Goal: Task Accomplishment & Management: Manage account settings

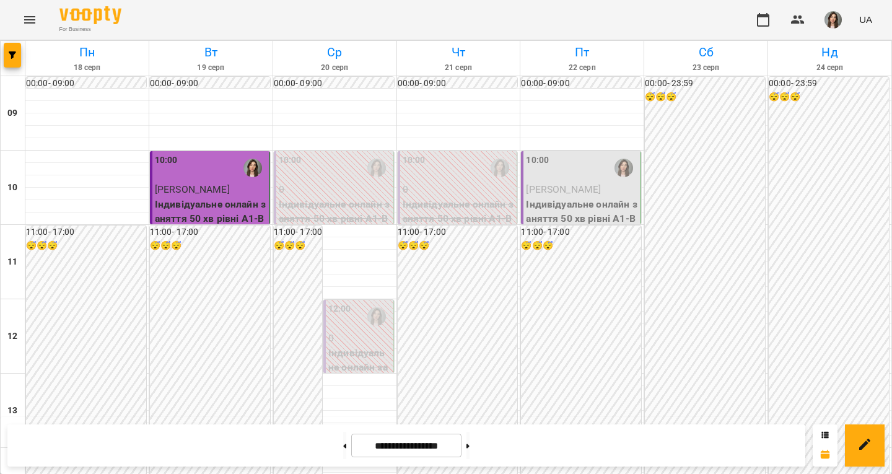
click at [610, 171] on div at bounding box center [624, 168] width 28 height 28
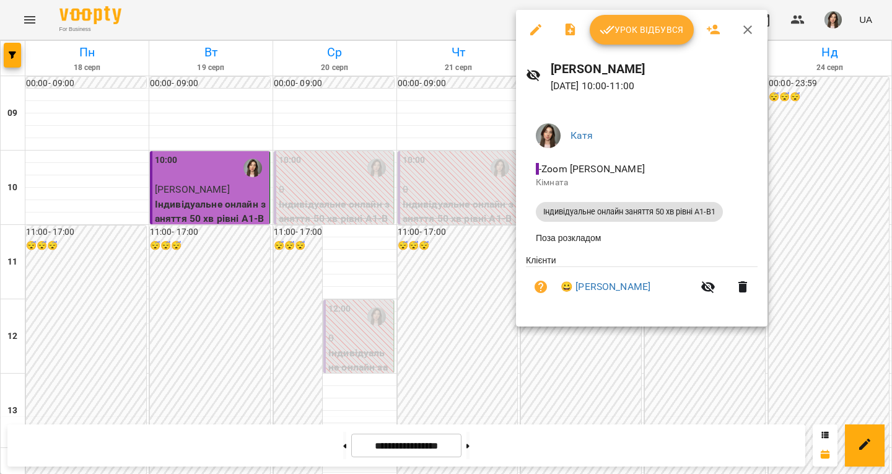
click at [653, 19] on button "Урок відбувся" at bounding box center [642, 30] width 104 height 30
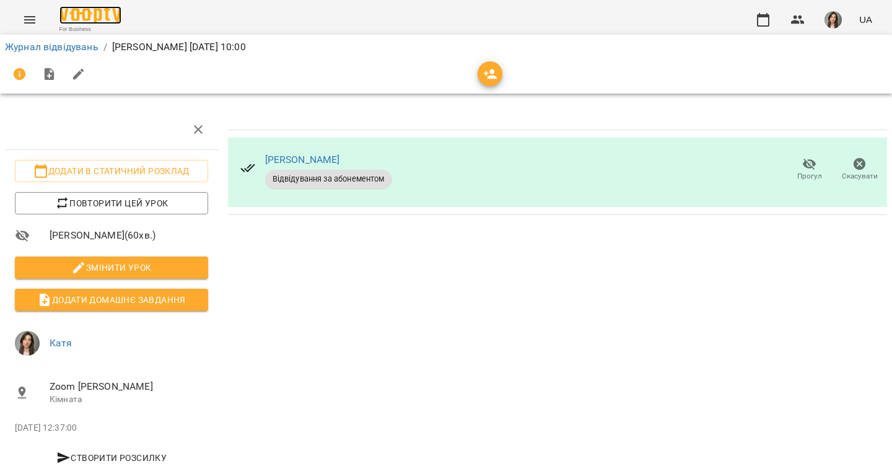
click at [72, 14] on img at bounding box center [90, 15] width 62 height 18
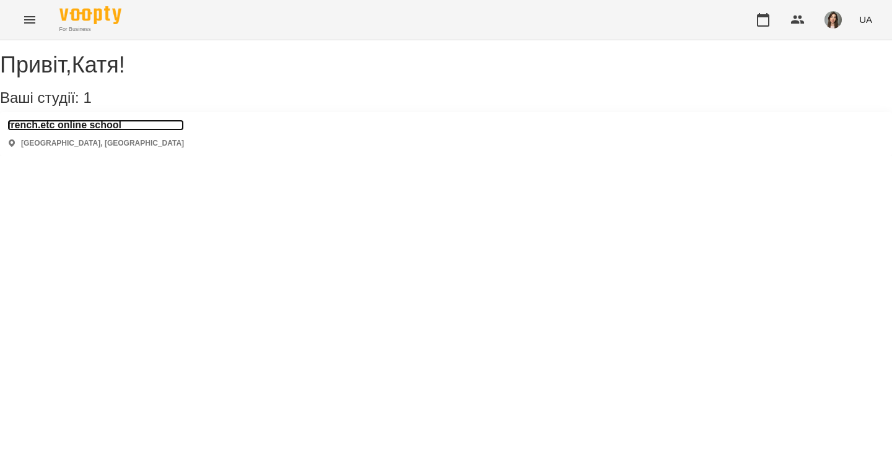
click at [112, 131] on h3 "french.etc online school" at bounding box center [95, 125] width 177 height 11
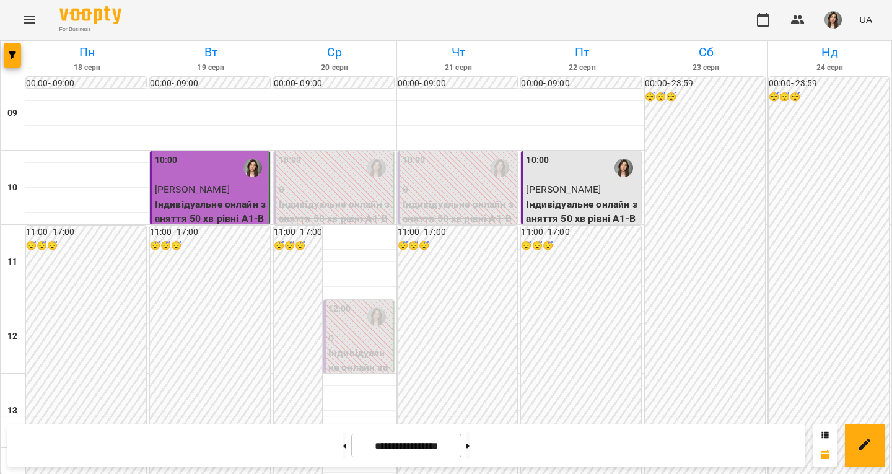
scroll to position [619, 0]
click at [343, 450] on button at bounding box center [344, 445] width 3 height 27
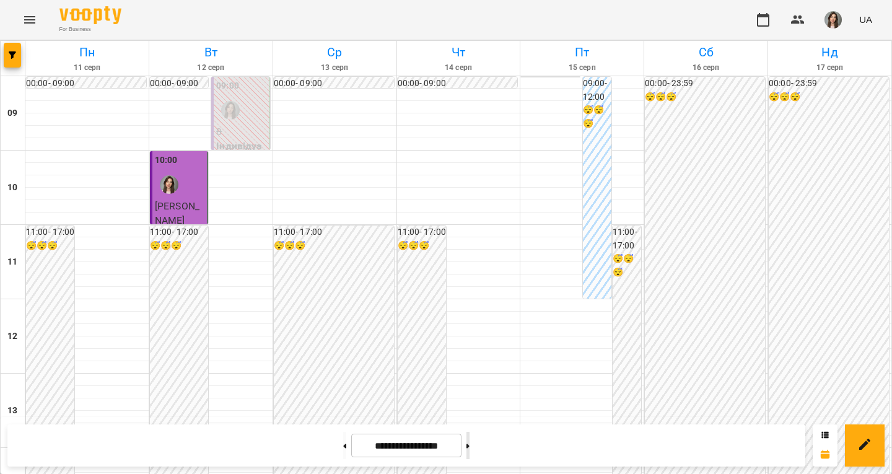
click at [470, 452] on button at bounding box center [467, 445] width 3 height 27
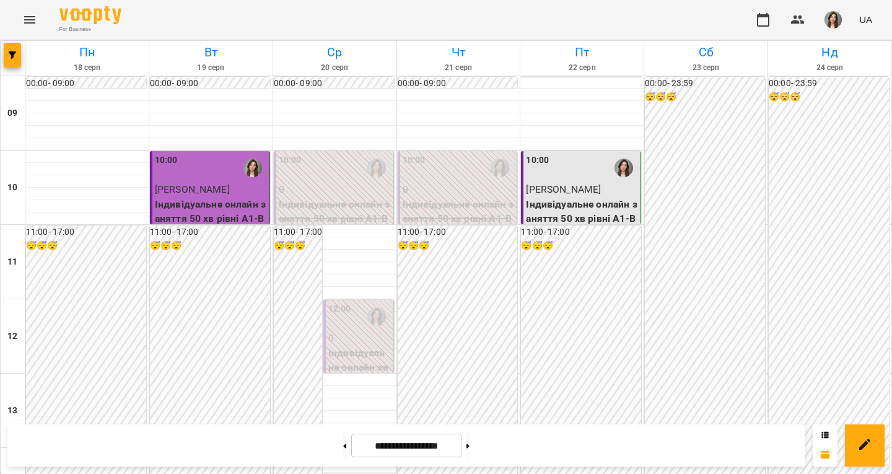
scroll to position [0, 0]
click at [343, 447] on button at bounding box center [344, 445] width 3 height 27
type input "**********"
